Goal: Browse casually

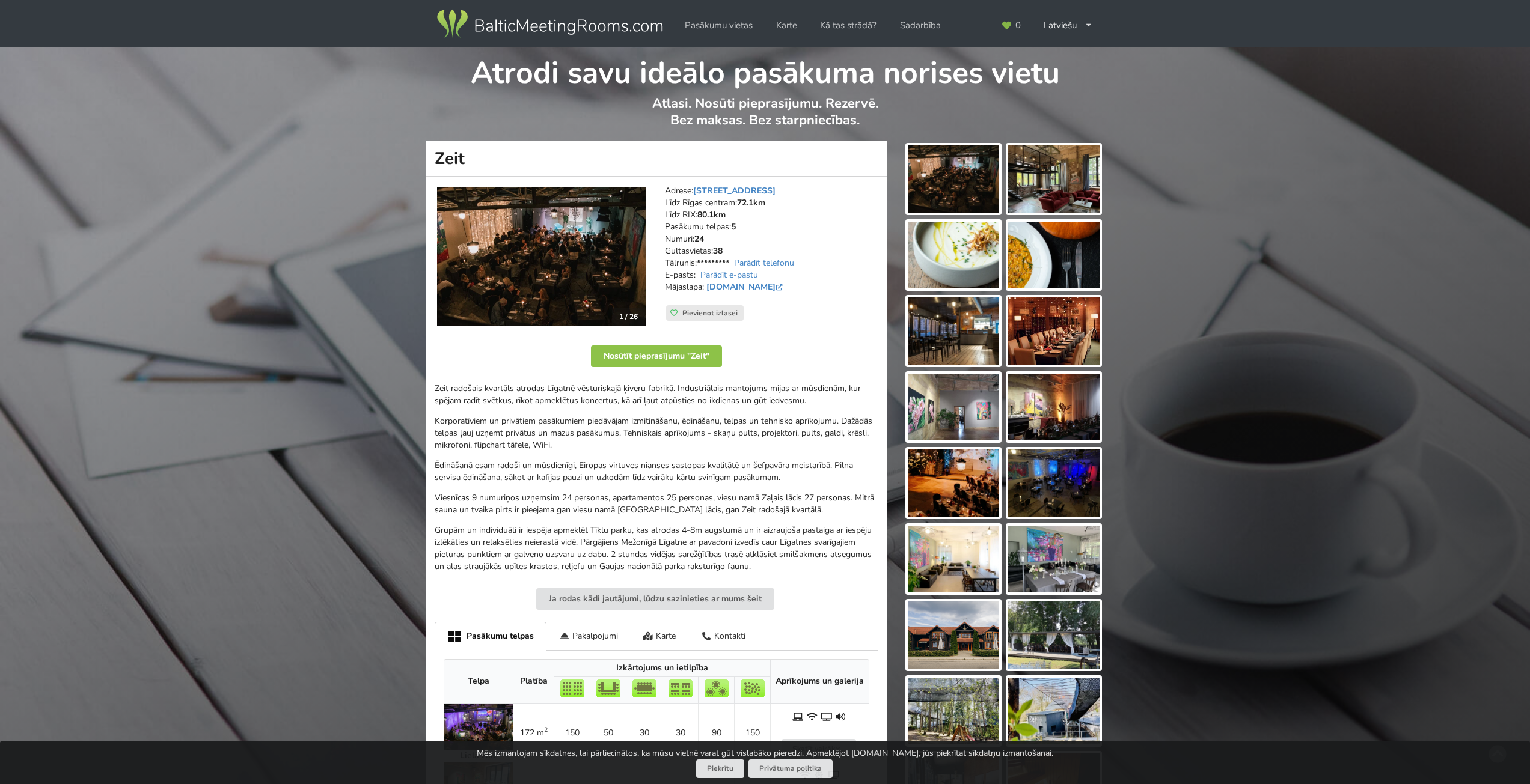
click at [951, 182] on img at bounding box center [953, 178] width 91 height 67
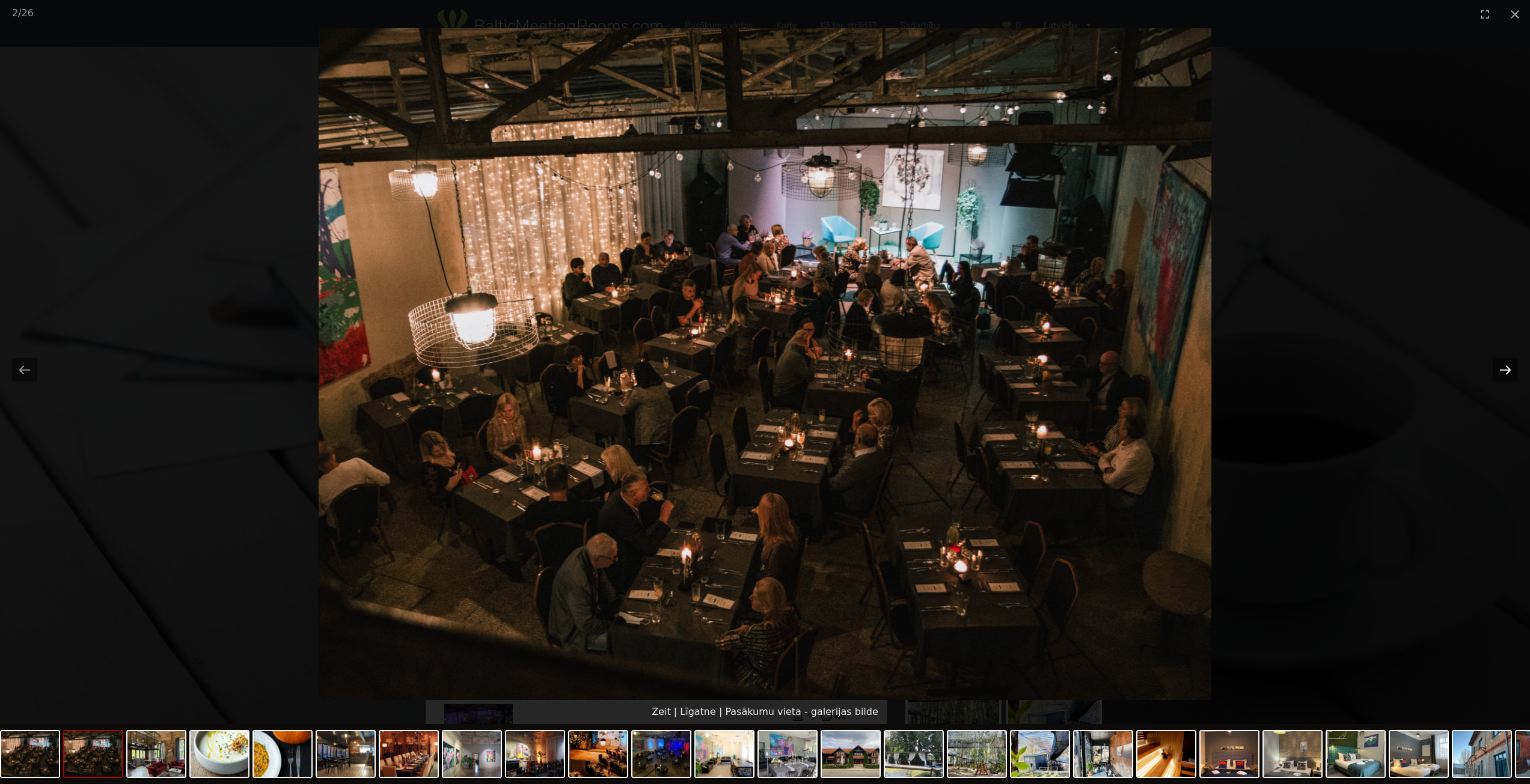
click at [1501, 366] on button "Next slide" at bounding box center [1505, 370] width 25 height 23
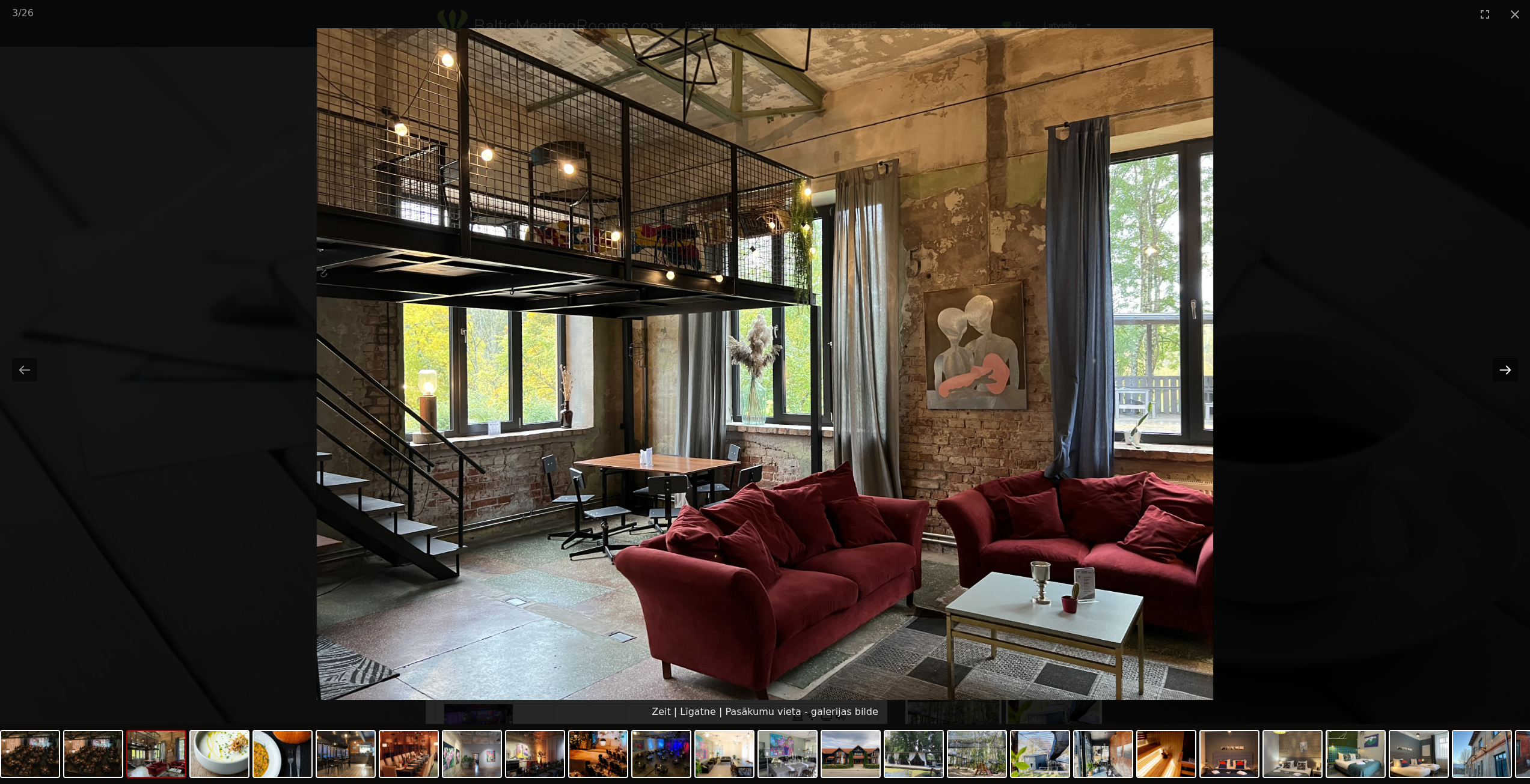
click at [1501, 366] on button "Next slide" at bounding box center [1505, 370] width 25 height 23
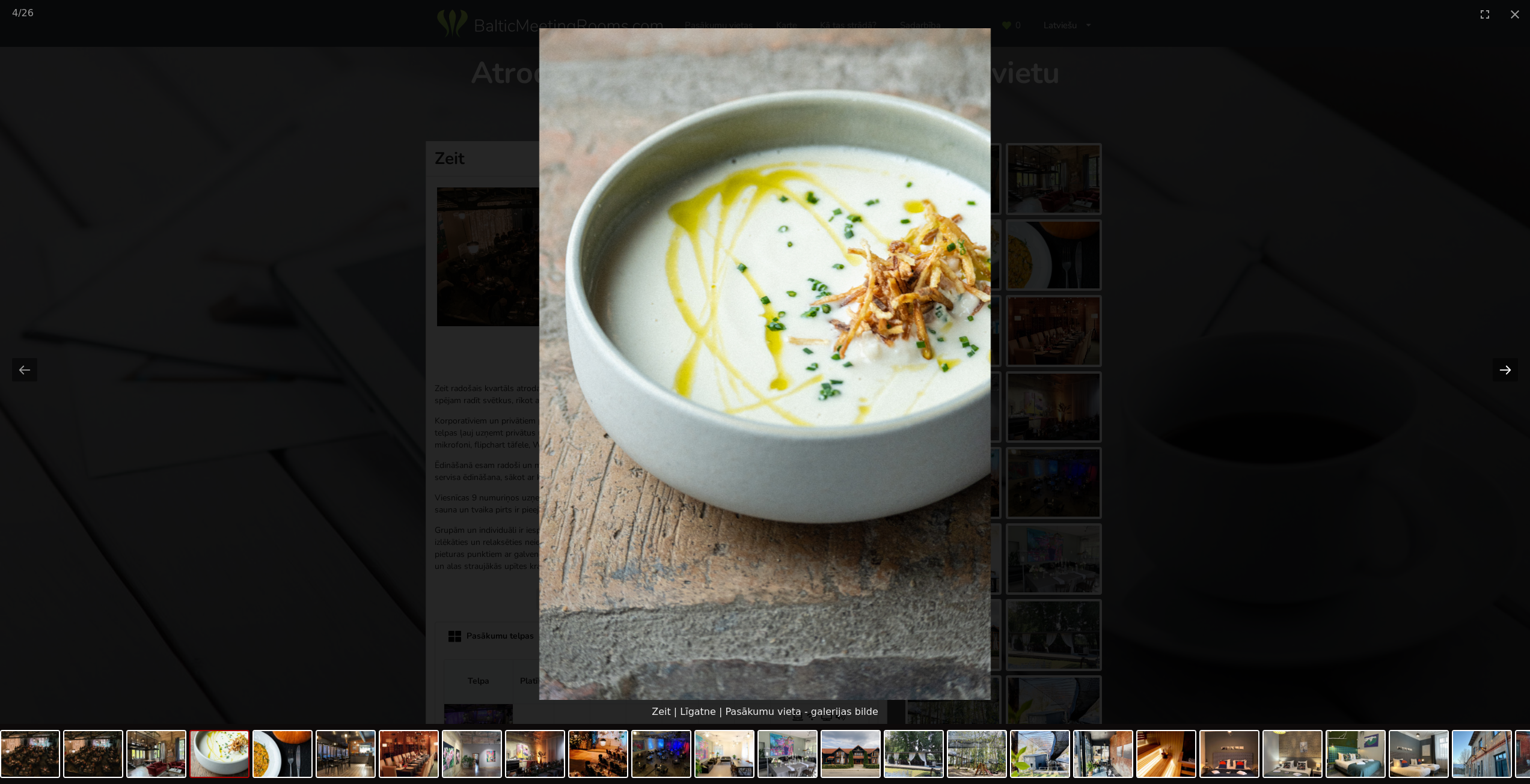
click at [1501, 366] on button "Next slide" at bounding box center [1505, 370] width 25 height 23
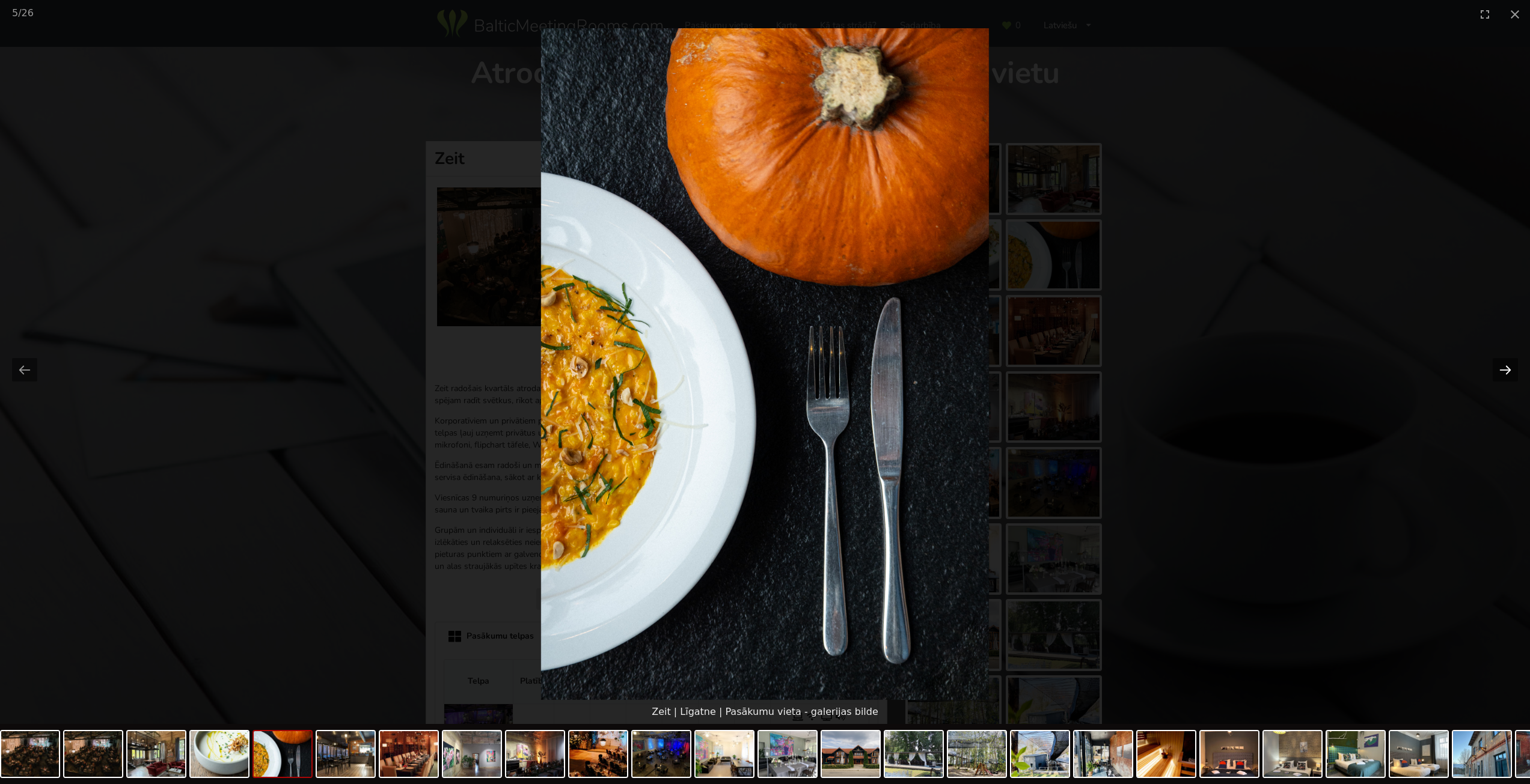
click at [1501, 366] on button "Next slide" at bounding box center [1505, 370] width 25 height 23
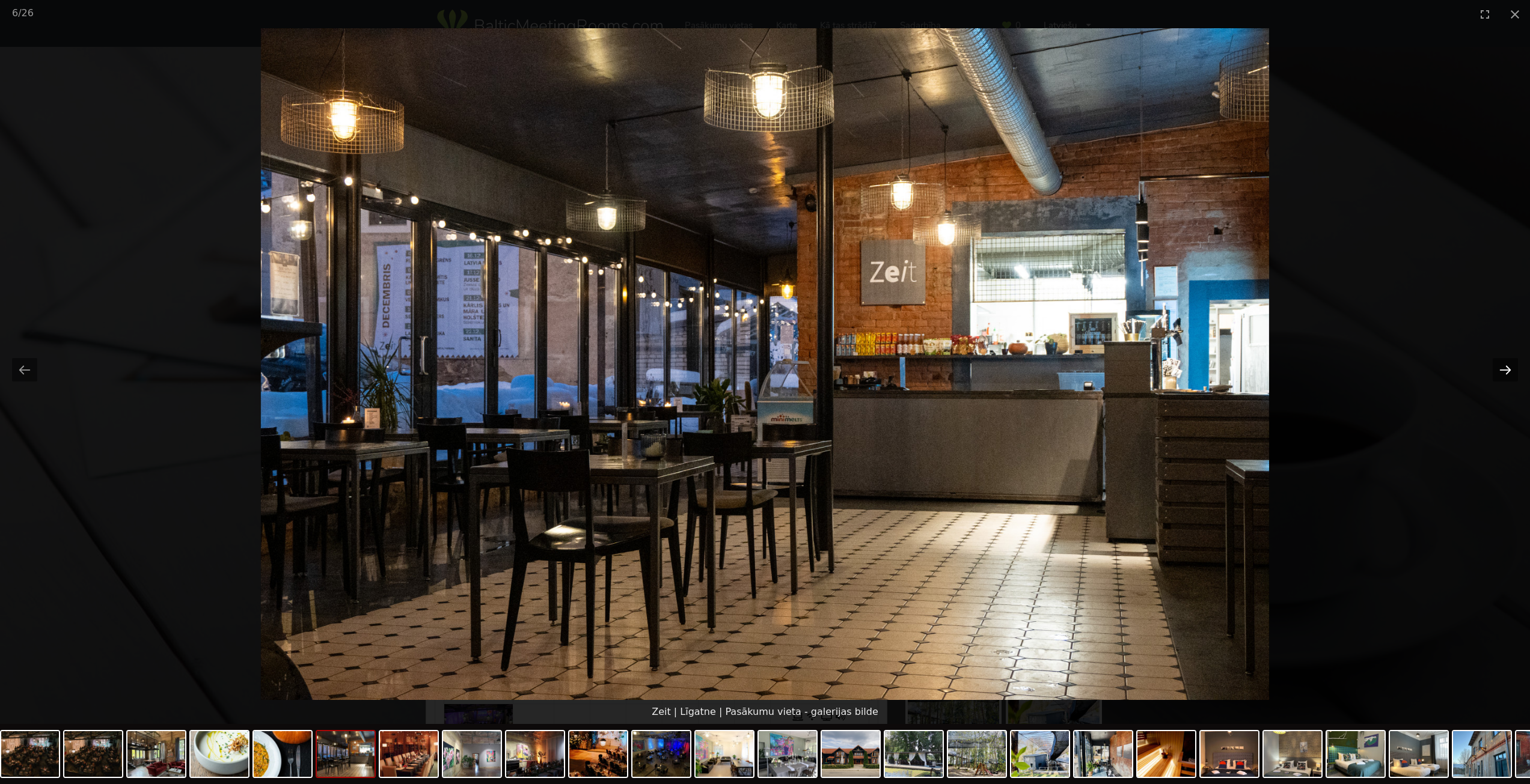
click at [1501, 366] on button "Next slide" at bounding box center [1505, 370] width 25 height 23
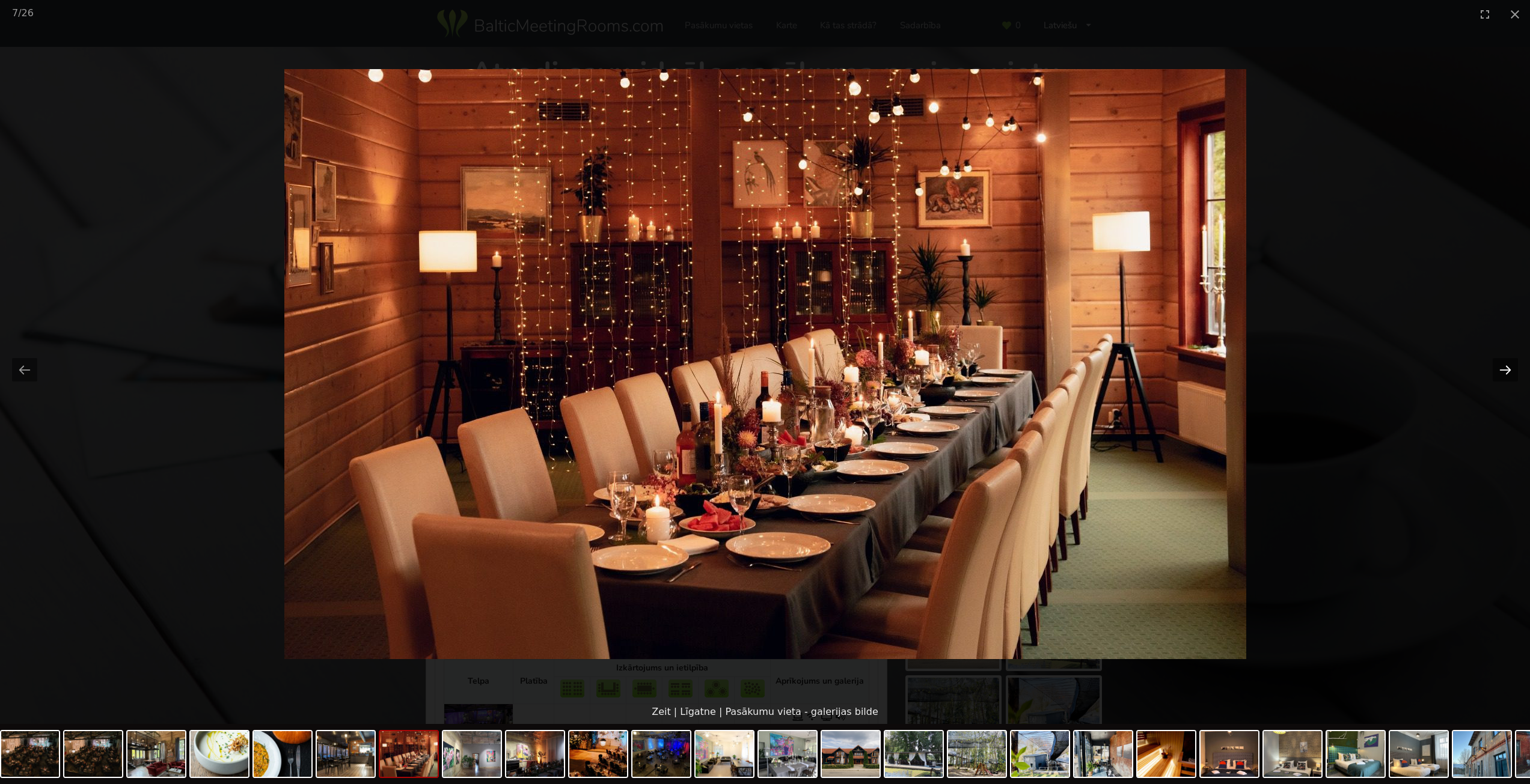
click at [1501, 366] on button "Next slide" at bounding box center [1505, 370] width 25 height 23
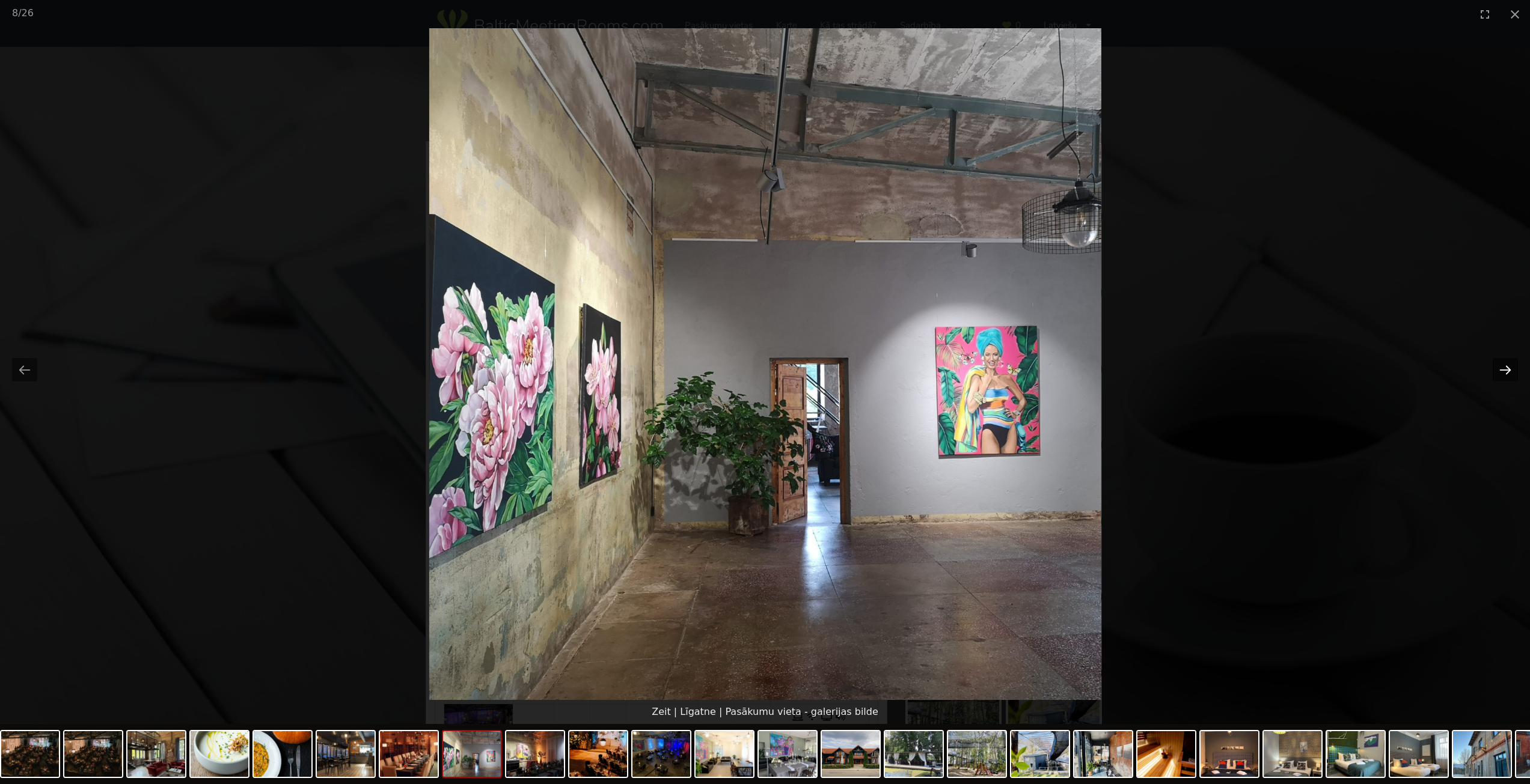
click at [1501, 366] on button "Next slide" at bounding box center [1505, 370] width 25 height 23
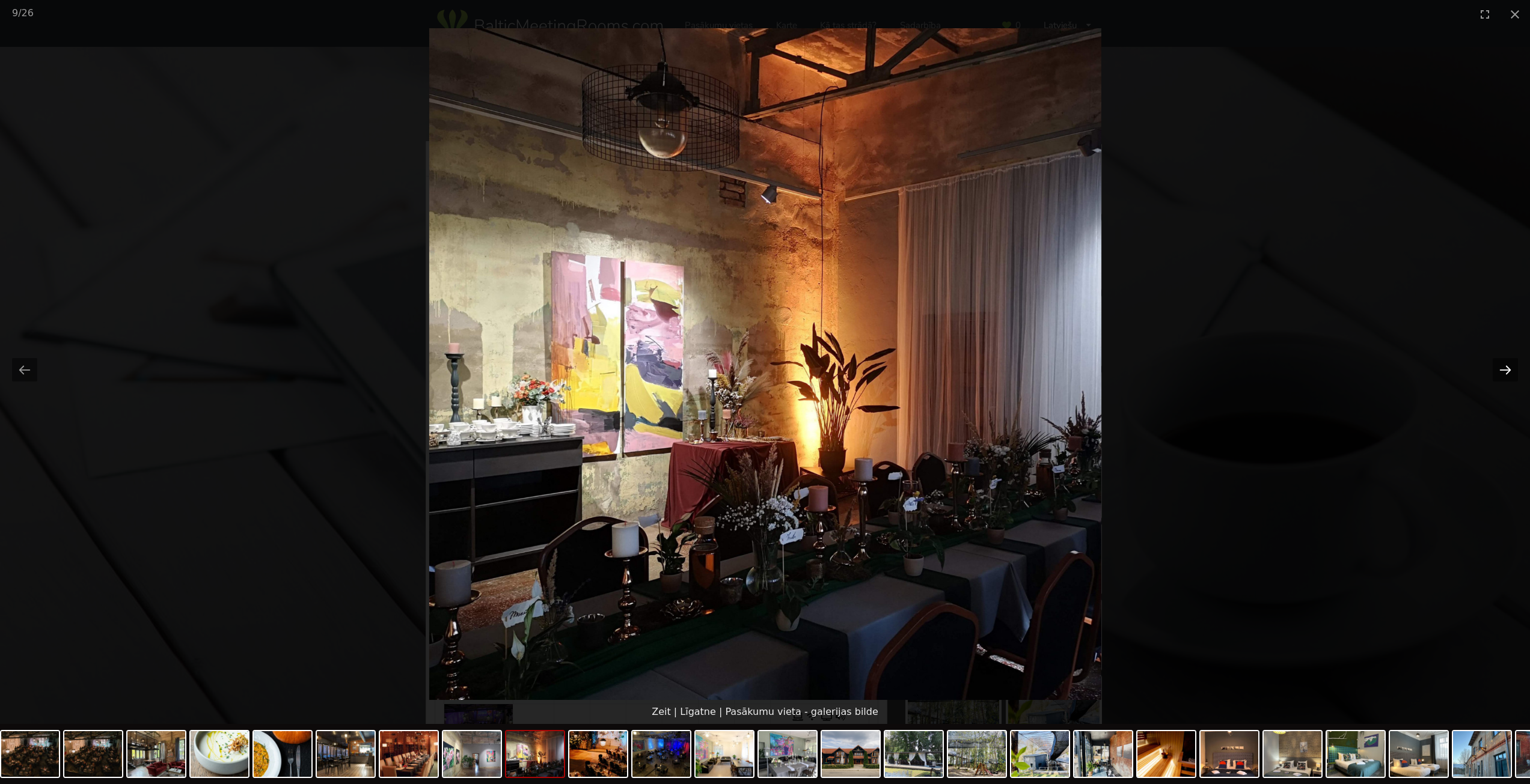
click at [1501, 366] on button "Next slide" at bounding box center [1505, 370] width 25 height 23
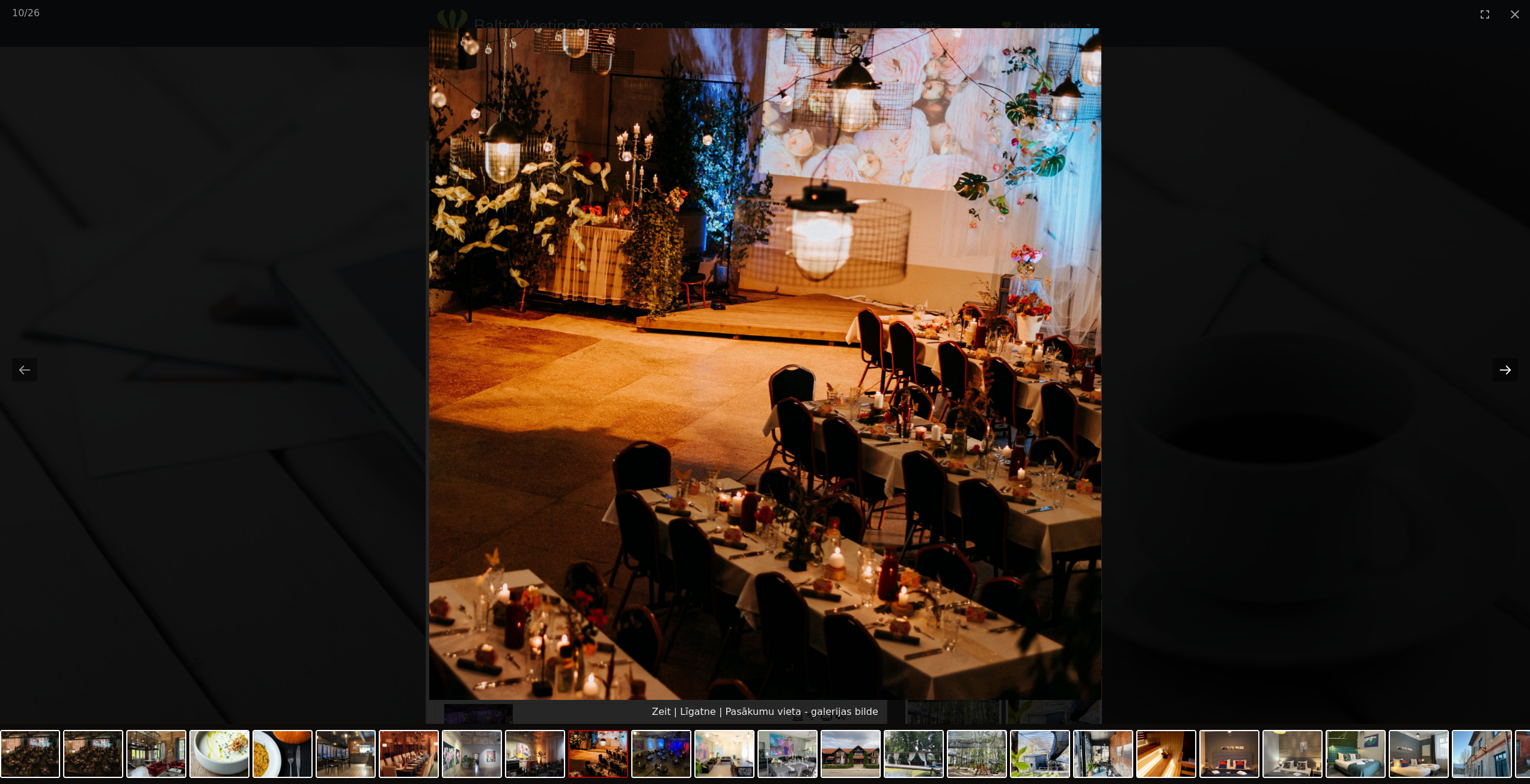
click at [1501, 366] on button "Next slide" at bounding box center [1505, 370] width 25 height 23
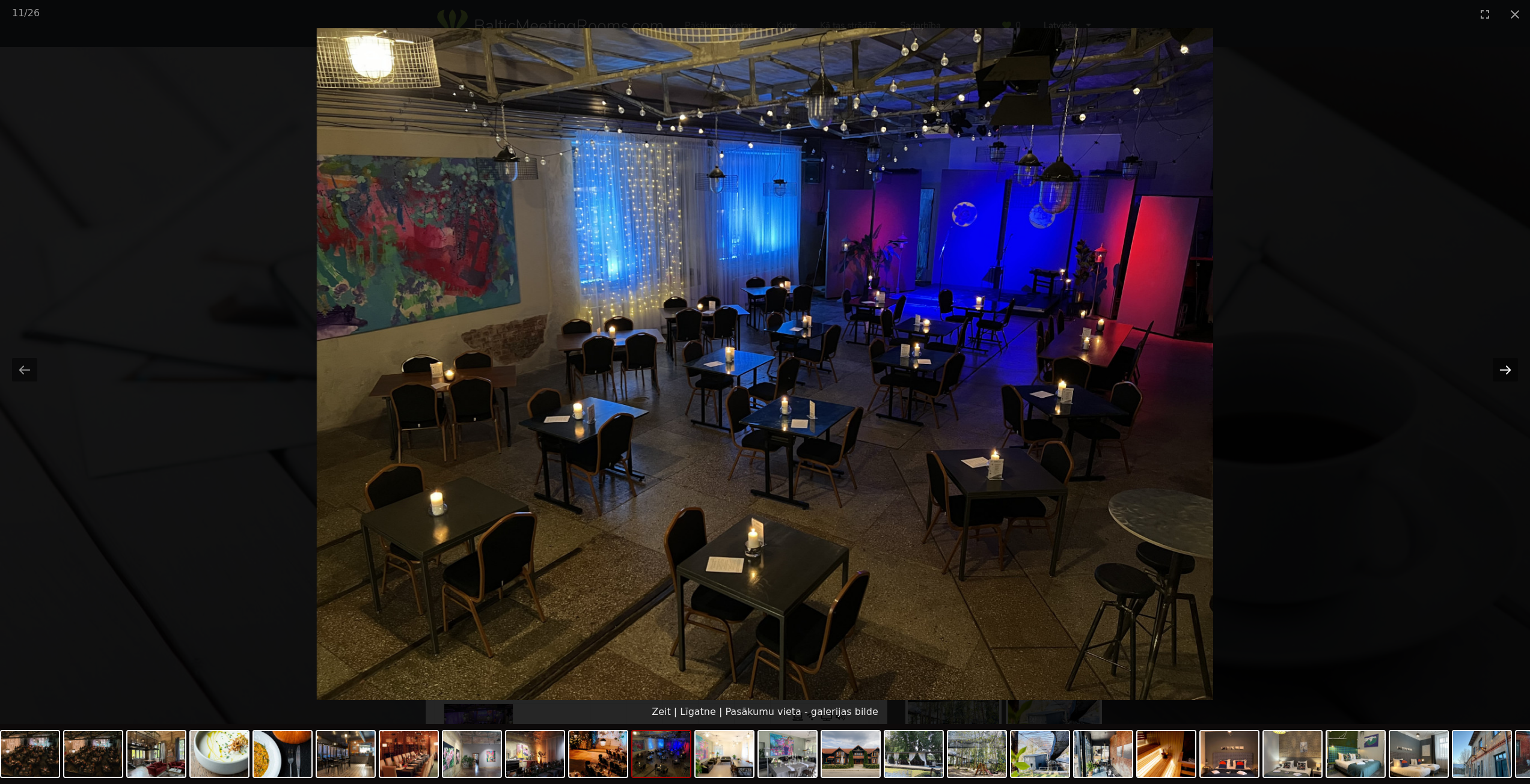
click at [1501, 366] on button "Next slide" at bounding box center [1505, 370] width 25 height 23
